Goal: Information Seeking & Learning: Learn about a topic

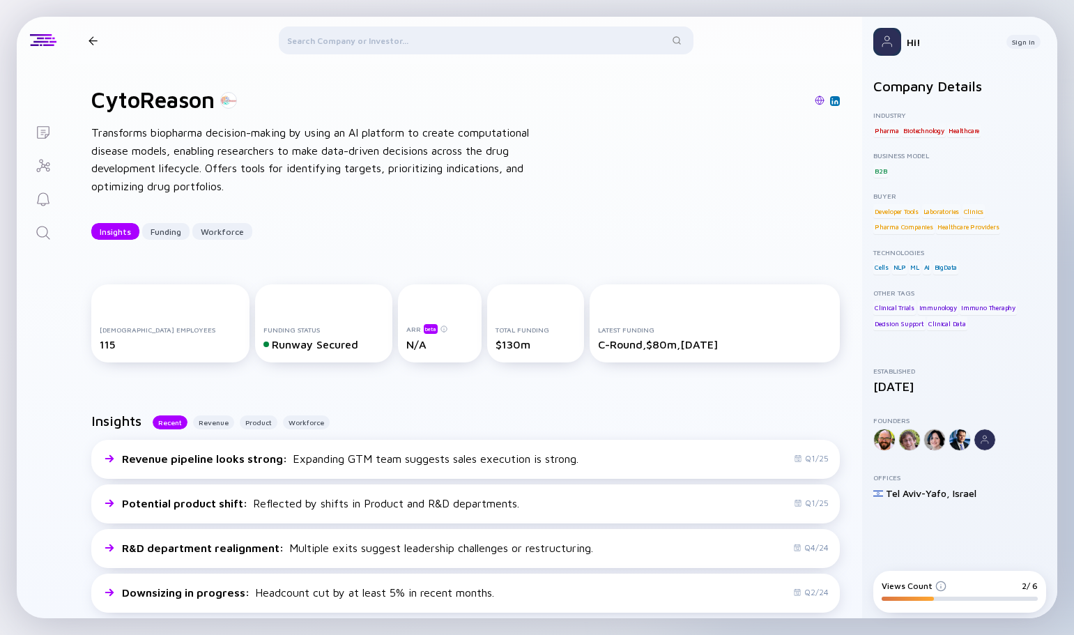
click at [316, 35] on div at bounding box center [486, 42] width 415 height 33
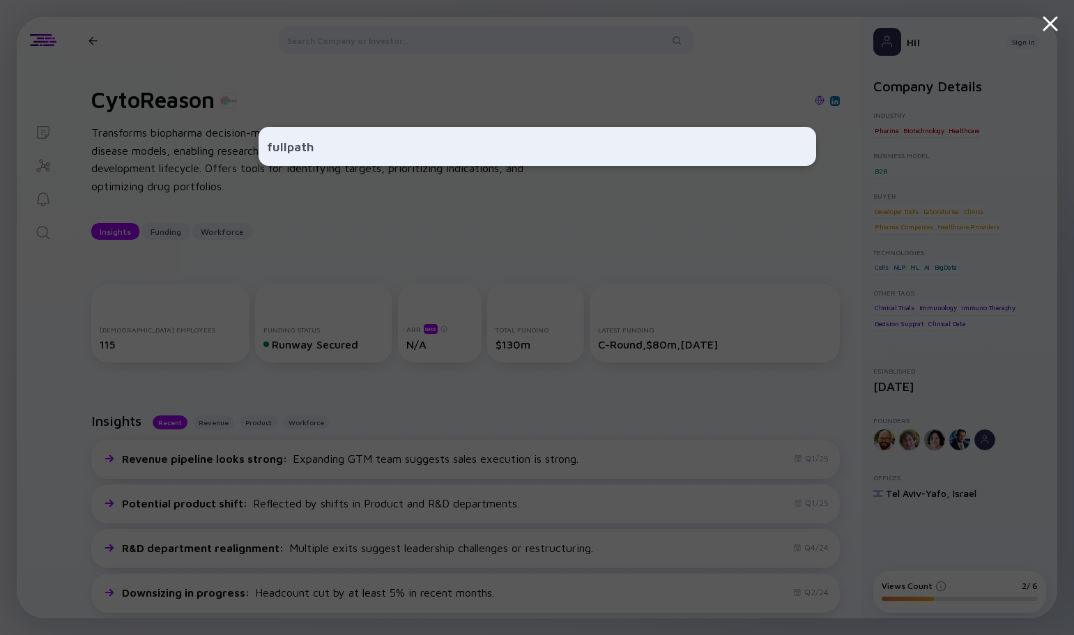
type input "fullpath"
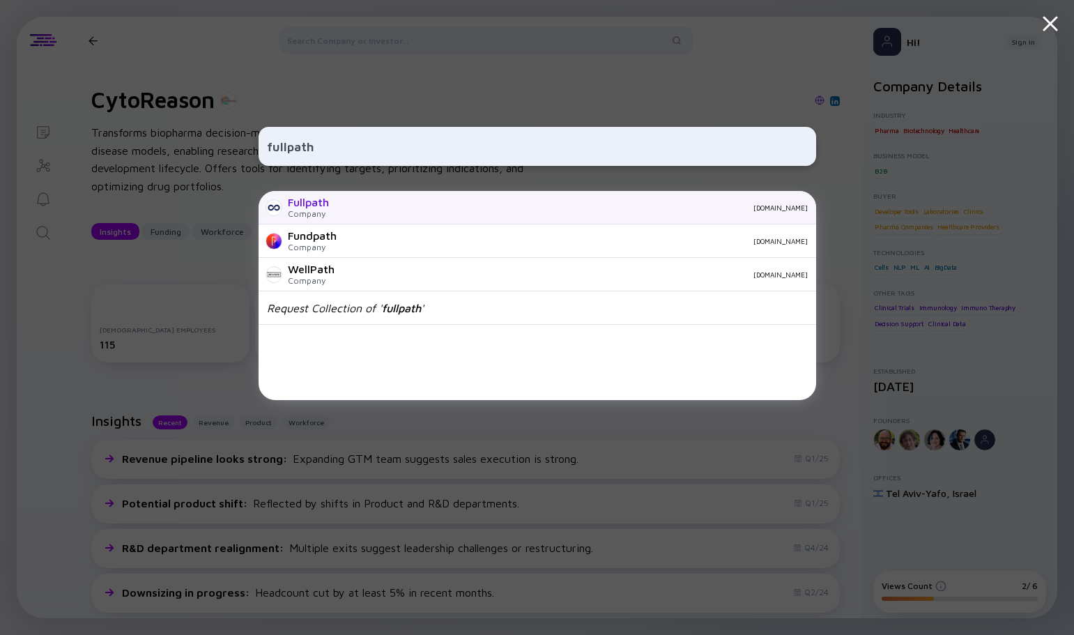
click at [348, 206] on div "[DOMAIN_NAME]" at bounding box center [574, 207] width 468 height 8
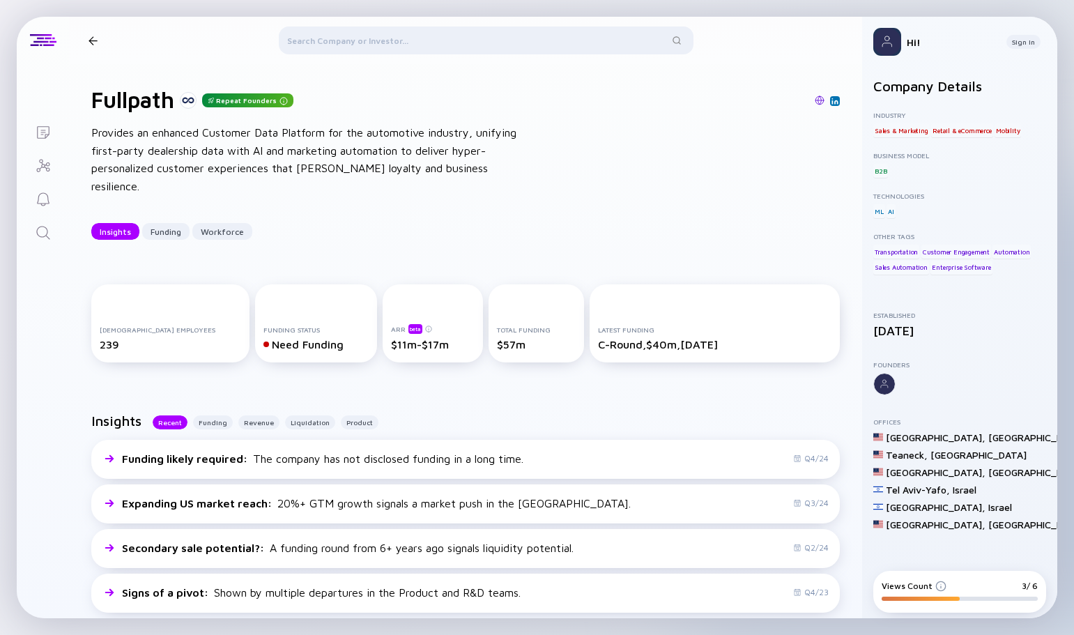
click at [386, 45] on div at bounding box center [486, 42] width 415 height 33
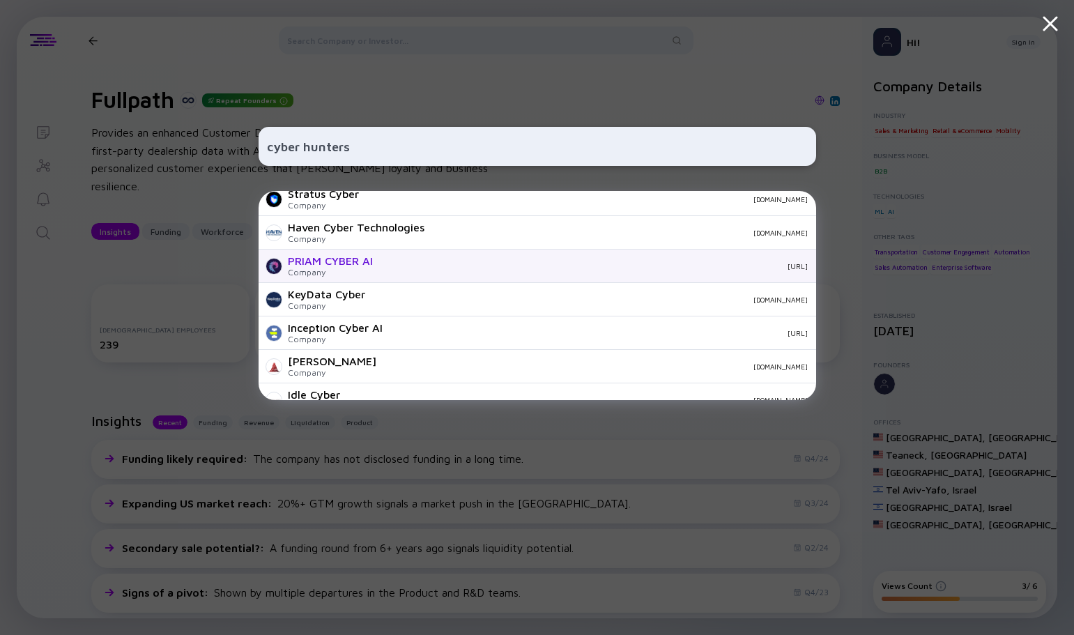
scroll to position [279, 0]
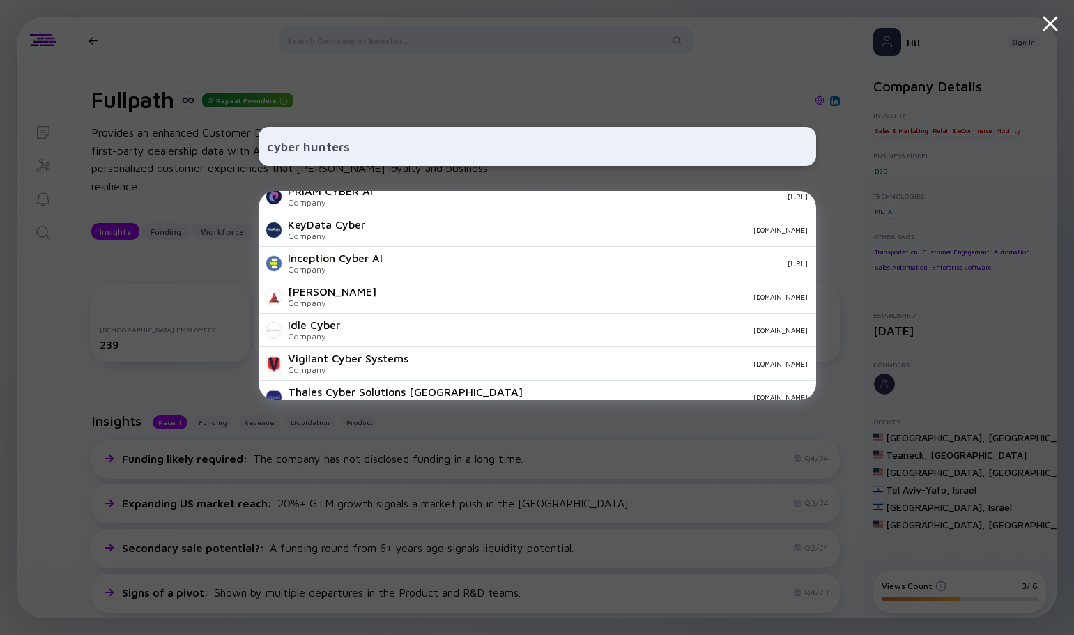
drag, startPoint x: 307, startPoint y: 147, endPoint x: 303, endPoint y: 176, distance: 29.5
click at [307, 152] on input "cyber hunters" at bounding box center [537, 146] width 541 height 25
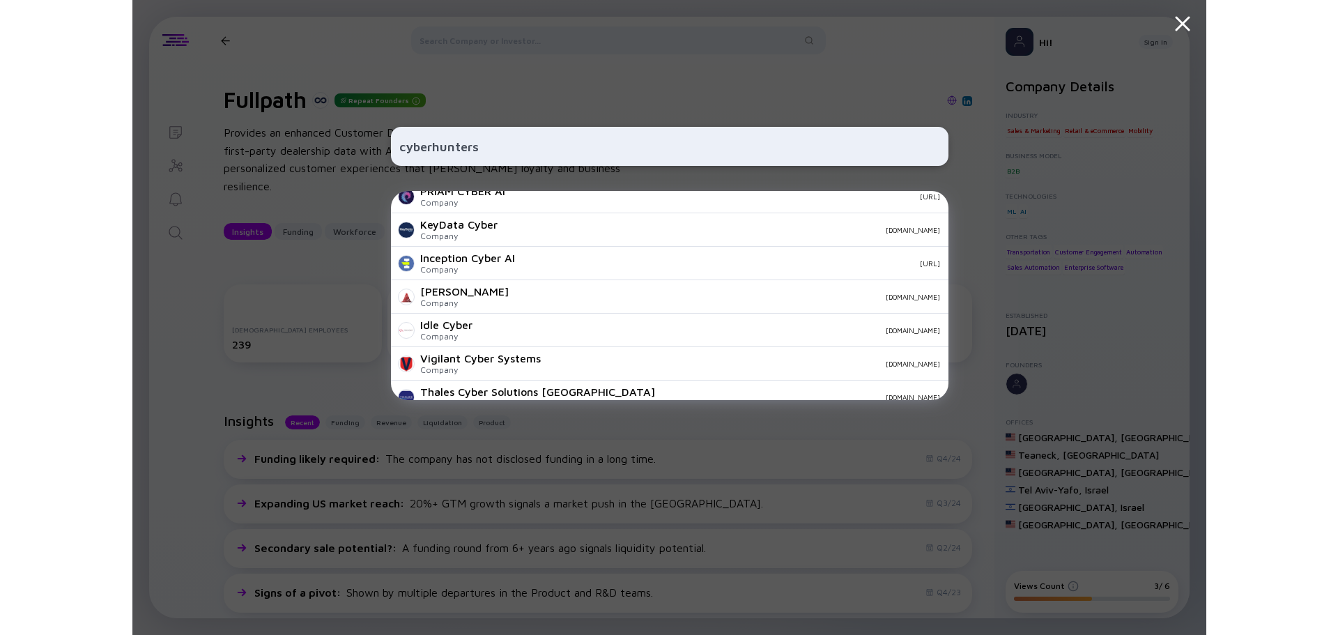
scroll to position [0, 0]
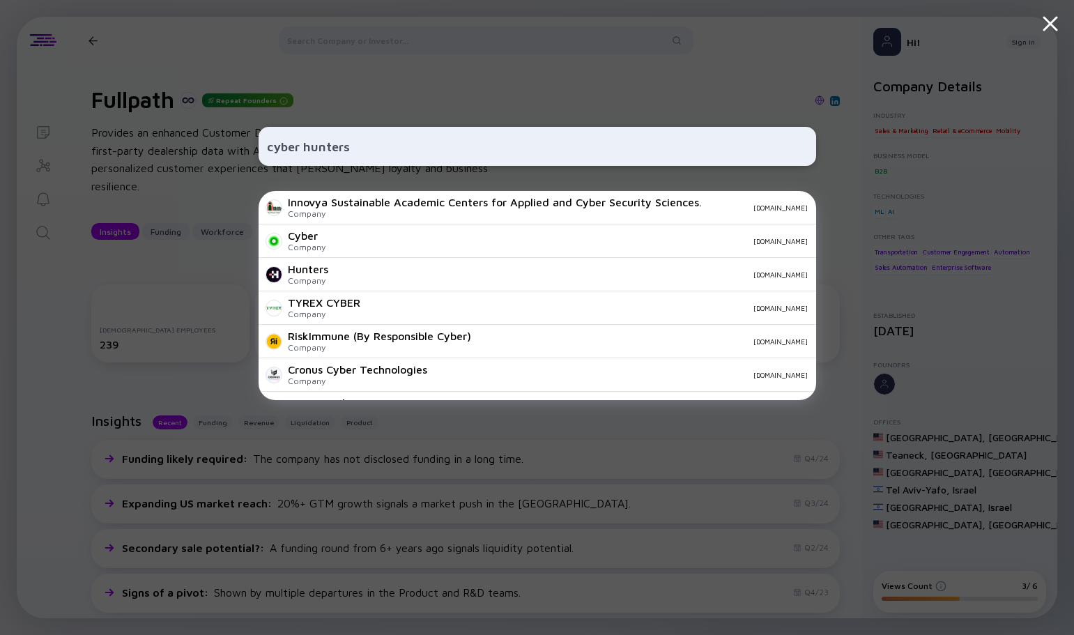
type input "cyber hunters"
drag, startPoint x: 1049, startPoint y: 24, endPoint x: 1043, endPoint y: 28, distance: 7.2
click at [1049, 24] on icon at bounding box center [1050, 23] width 13 height 13
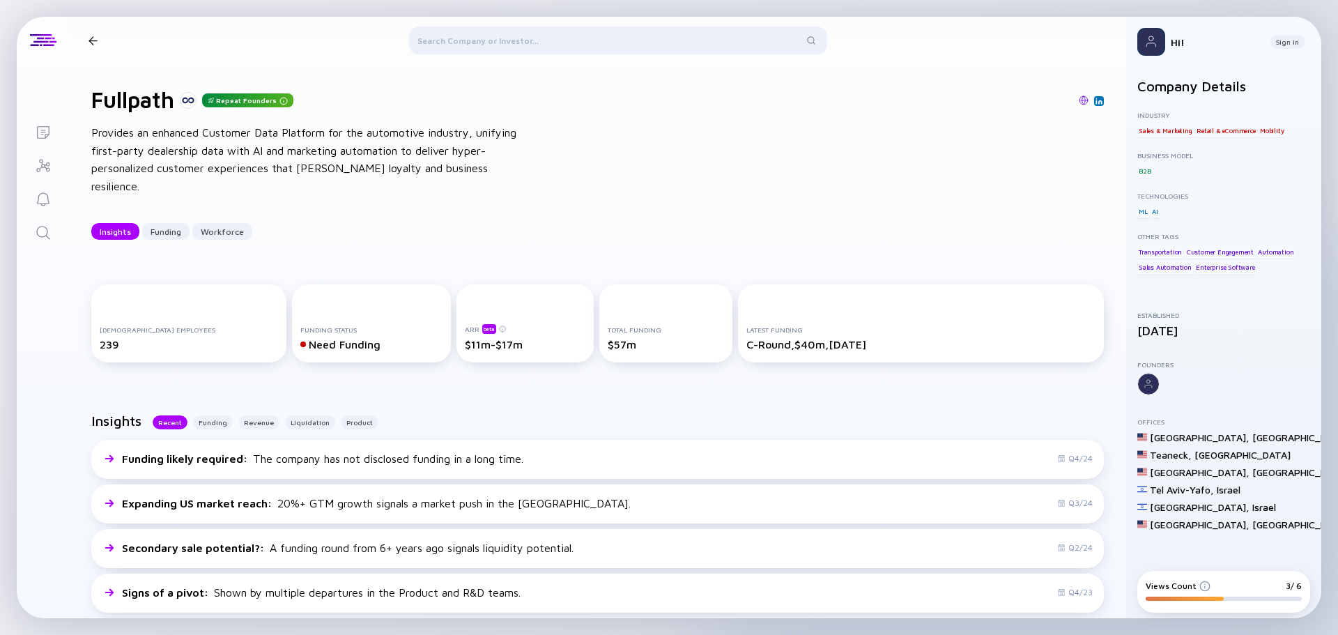
click at [496, 39] on div at bounding box center [618, 42] width 418 height 33
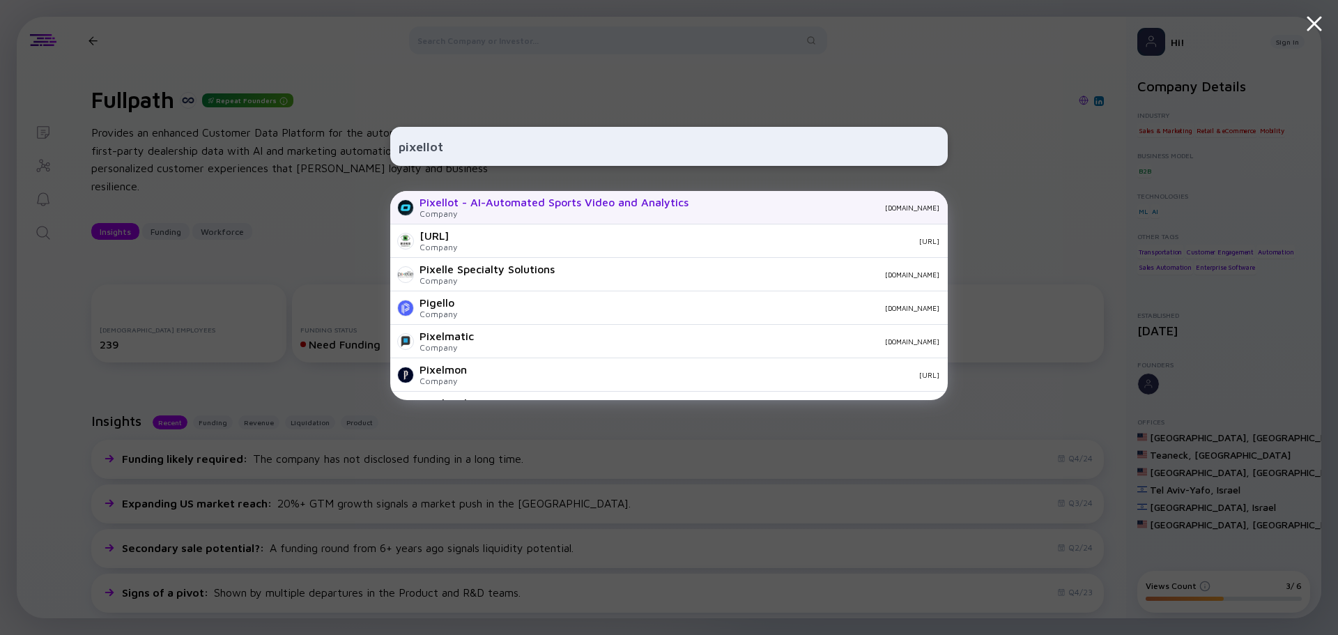
type input "pixellot"
click at [488, 208] on div "Pixellot - AI-Automated Sports Video and Analytics" at bounding box center [553, 202] width 269 height 13
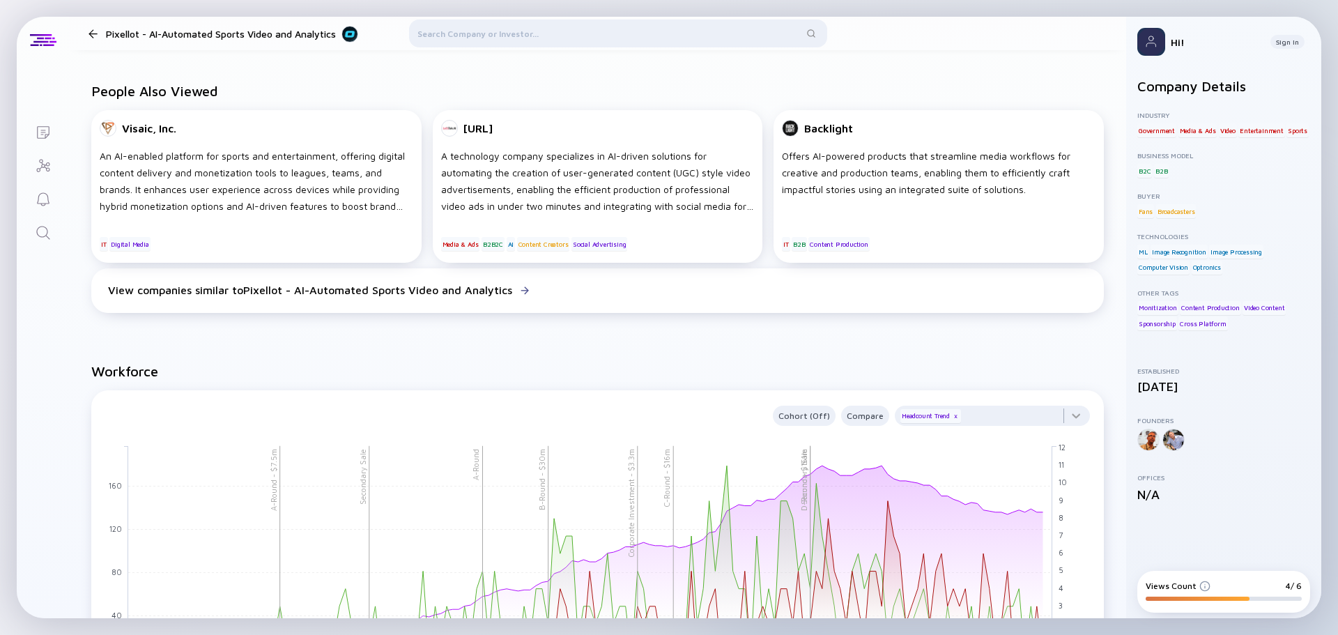
scroll to position [1115, 0]
